Goal: Task Accomplishment & Management: Use online tool/utility

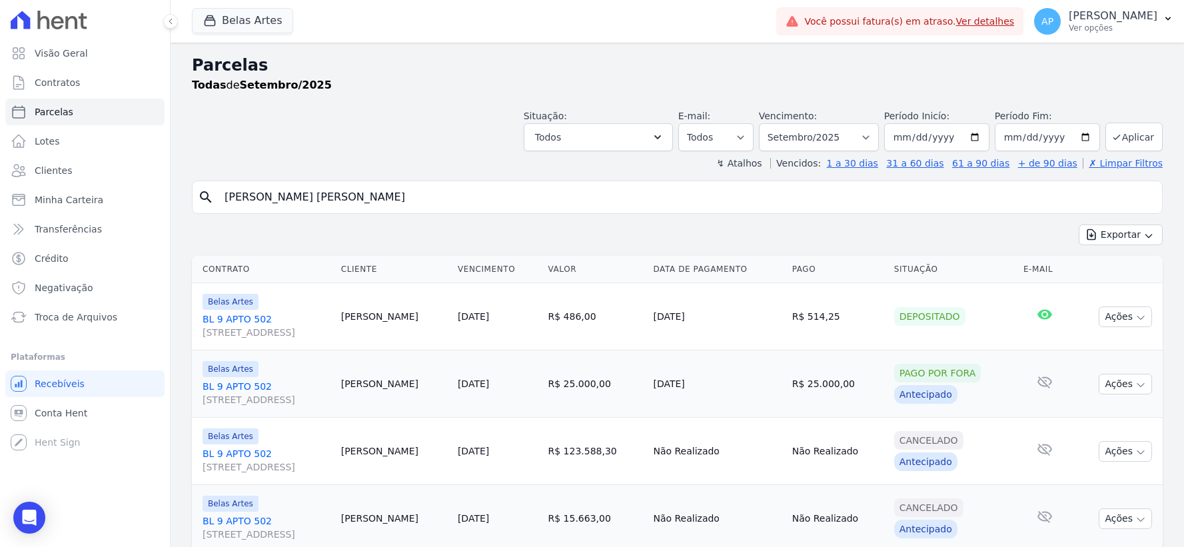
select select
click at [62, 311] on span "Troca de Arquivos" at bounding box center [76, 316] width 83 height 13
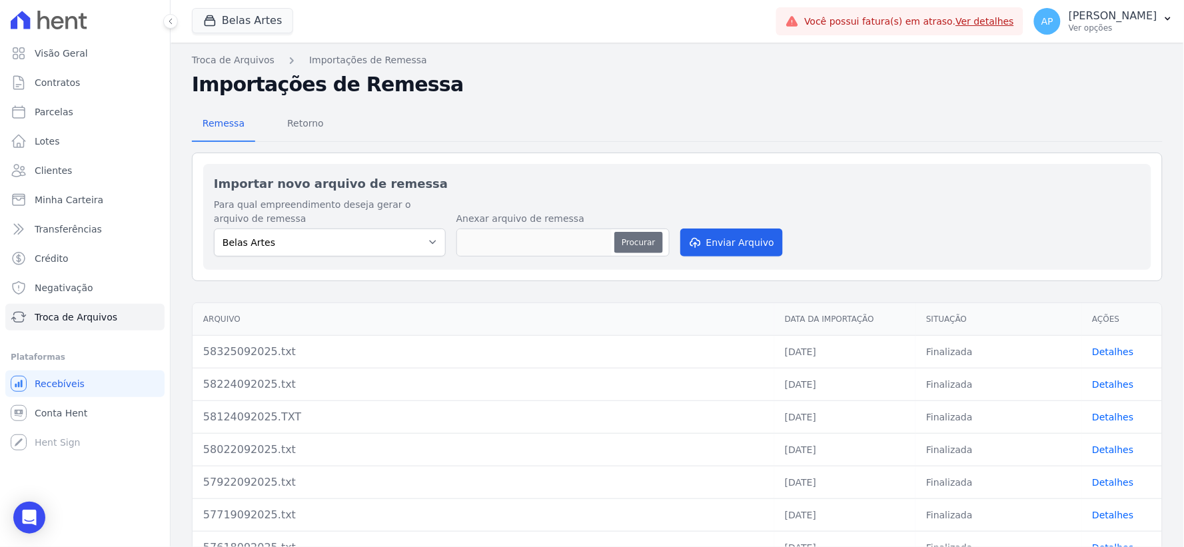
click at [622, 246] on button "Procurar" at bounding box center [638, 242] width 48 height 21
type input "58425092025.TXT"
click at [746, 251] on button "Enviar Arquivo" at bounding box center [731, 242] width 103 height 28
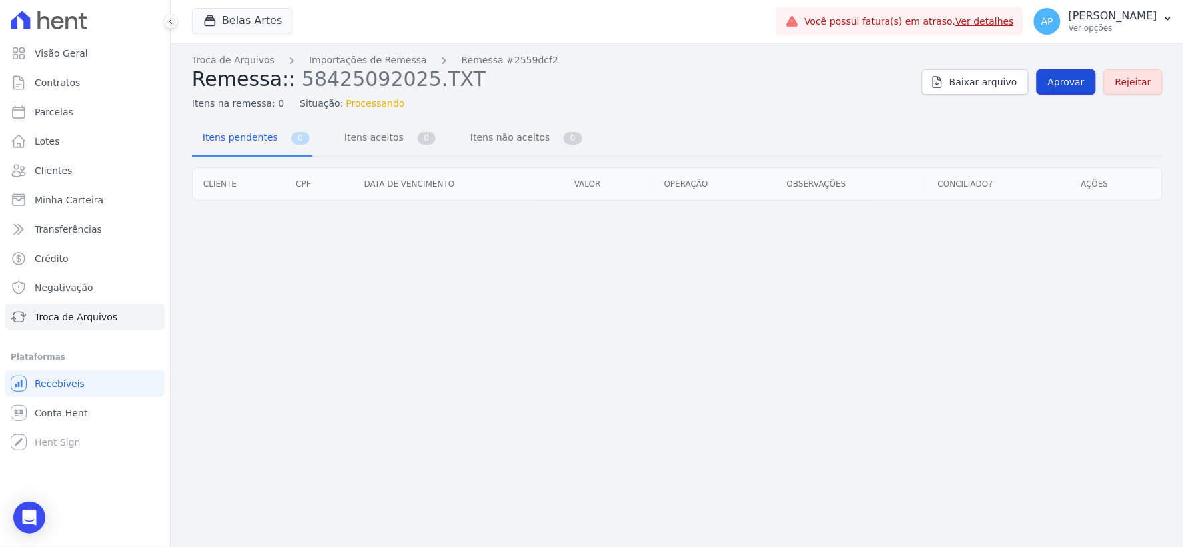
click at [1070, 87] on span "Aprovar" at bounding box center [1066, 81] width 37 height 13
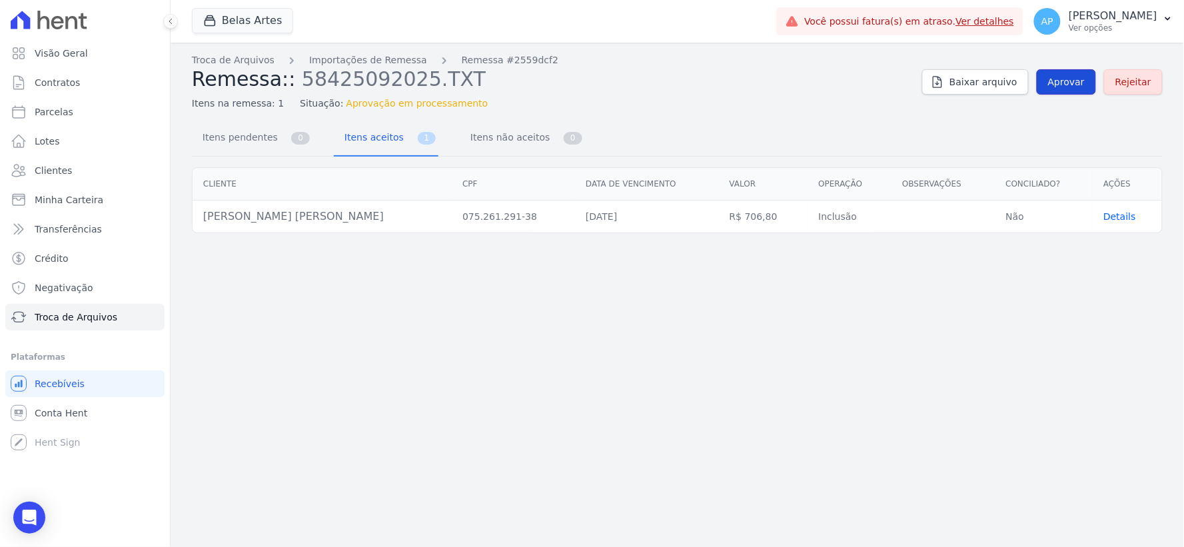
click at [1072, 90] on link "Aprovar" at bounding box center [1065, 81] width 59 height 25
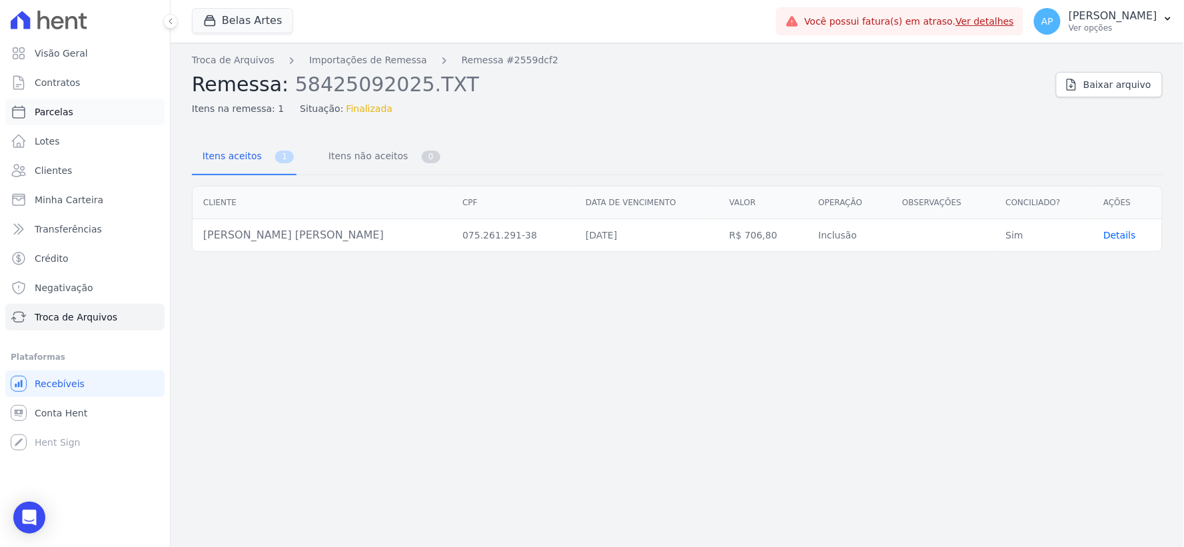
click at [65, 115] on span "Parcelas" at bounding box center [54, 111] width 39 height 13
select select
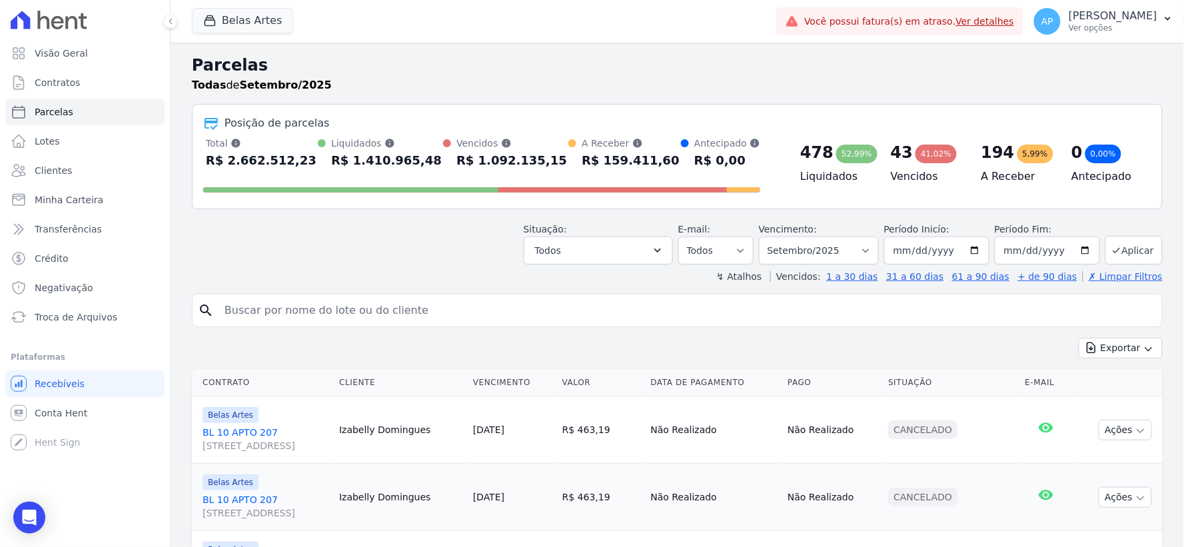
click at [374, 311] on input "search" at bounding box center [686, 310] width 940 height 27
type input "[PERSON_NAME]"
select select
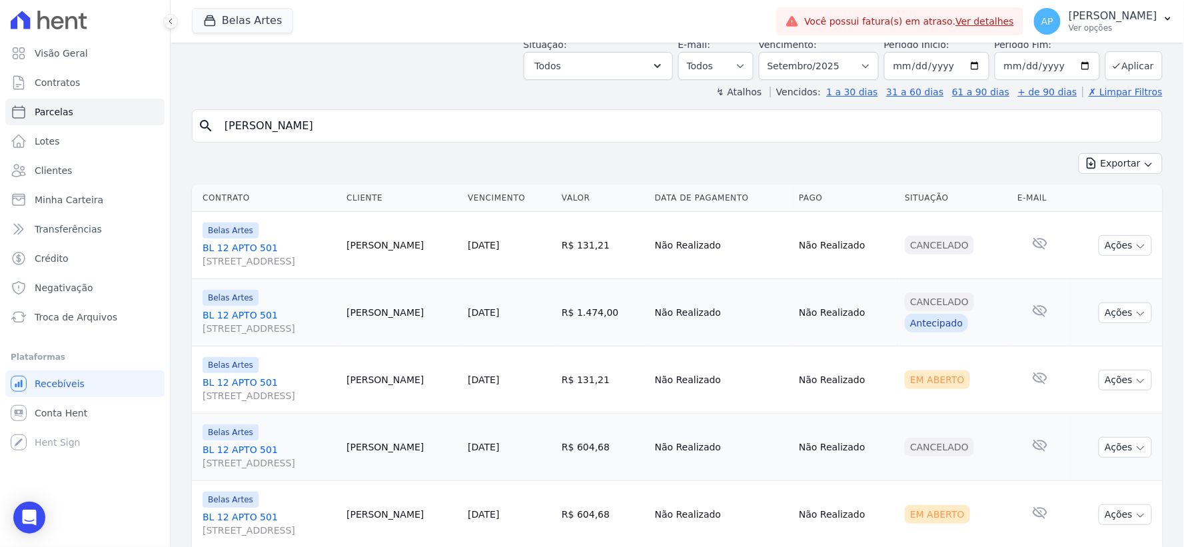
scroll to position [220, 0]
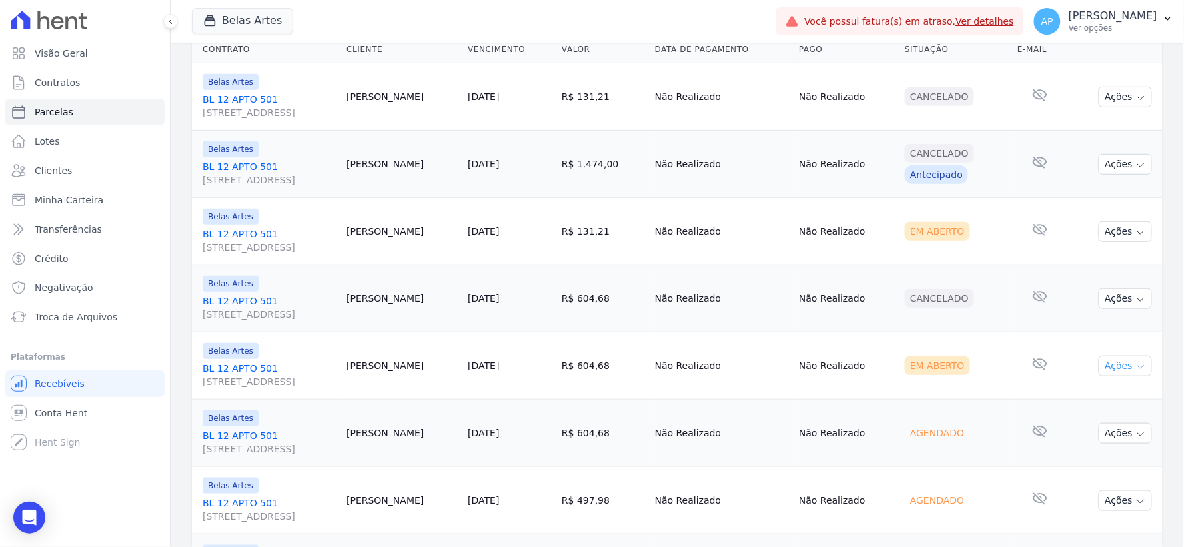
click at [1100, 361] on button "Ações" at bounding box center [1124, 366] width 53 height 21
click at [1078, 394] on link "Ver boleto" at bounding box center [1120, 396] width 128 height 25
